Goal: Find specific page/section: Find specific page/section

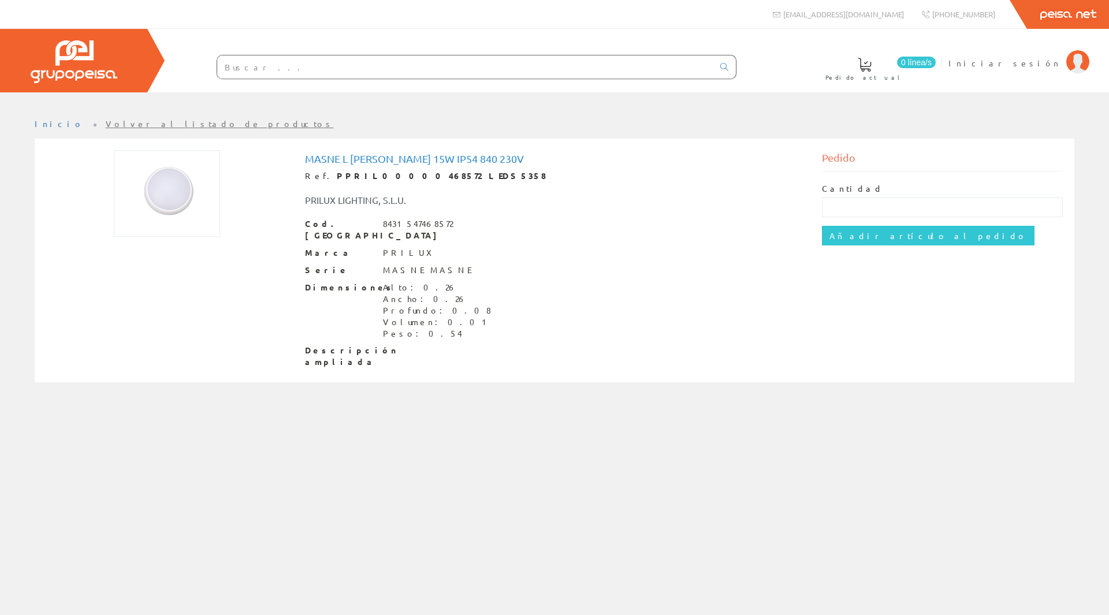
click at [168, 189] on img at bounding box center [167, 193] width 106 height 87
click at [170, 189] on img at bounding box center [167, 193] width 106 height 87
click at [294, 72] on input "text" at bounding box center [465, 66] width 496 height 23
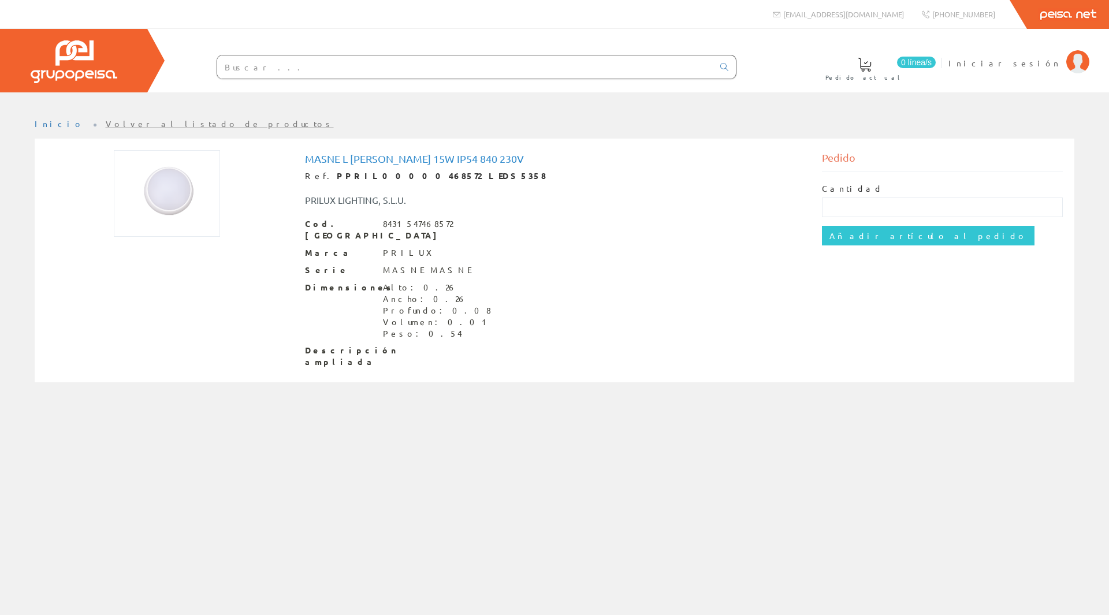
paste input "5056102027617"
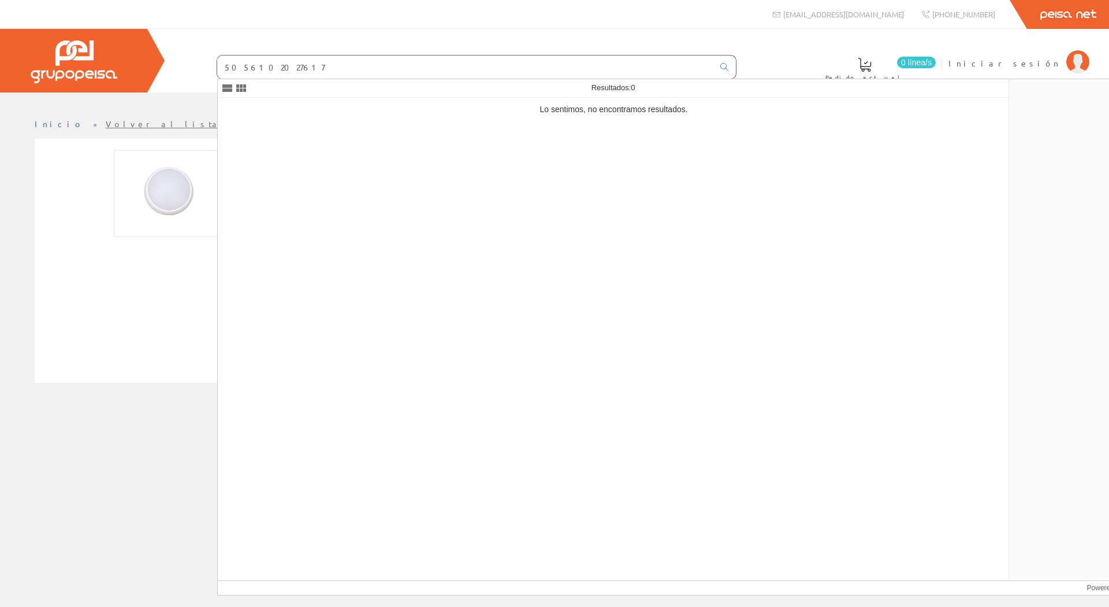
type input "5056102027617"
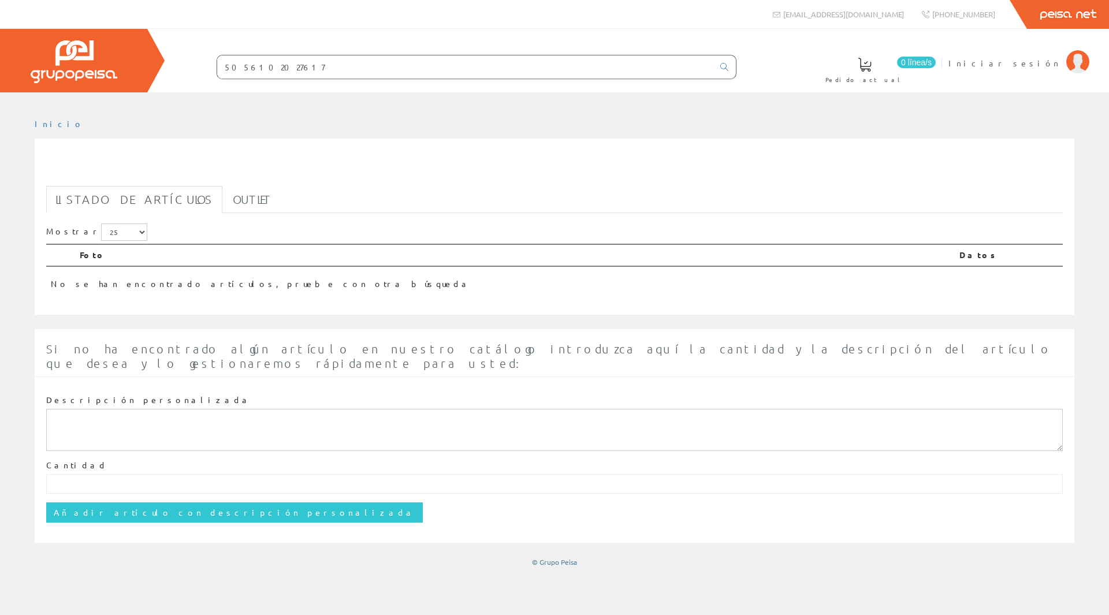
drag, startPoint x: 327, startPoint y: 69, endPoint x: 191, endPoint y: 66, distance: 136.4
click at [191, 65] on form "5056102027617" at bounding box center [453, 67] width 566 height 24
